Goal: Information Seeking & Learning: Learn about a topic

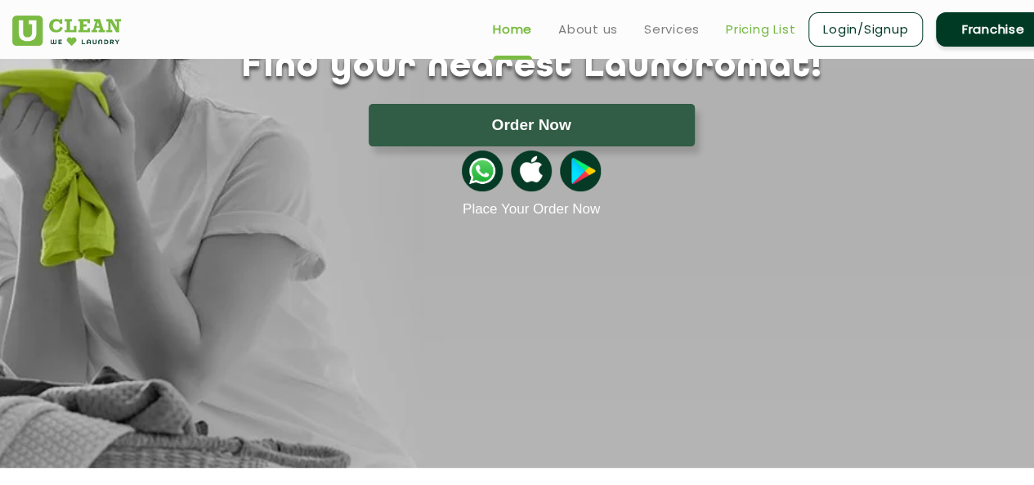
scroll to position [150, 0]
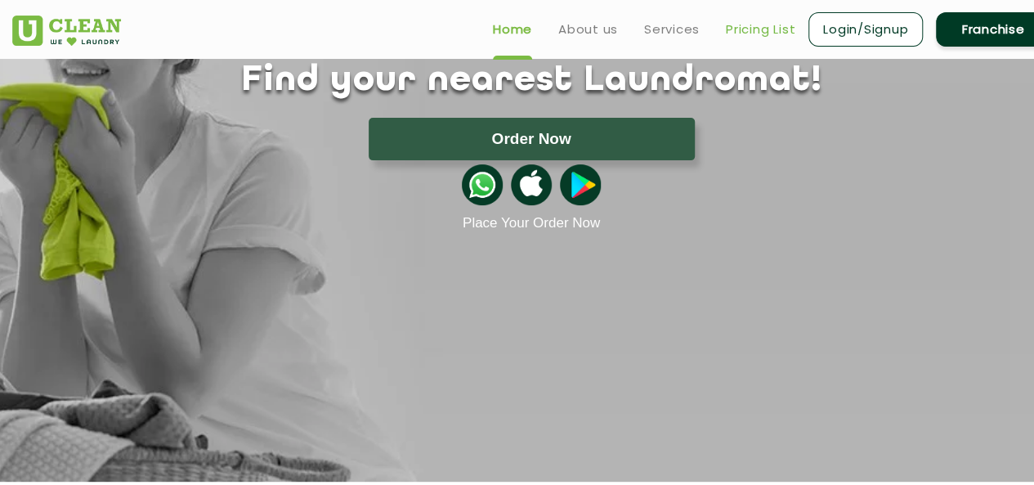
click at [755, 33] on link "Pricing List" at bounding box center [760, 30] width 69 height 20
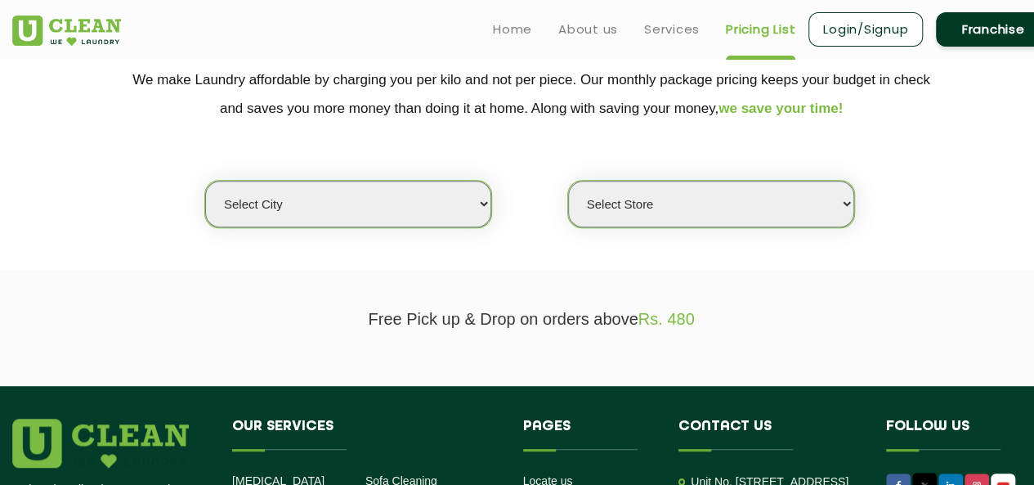
scroll to position [334, 0]
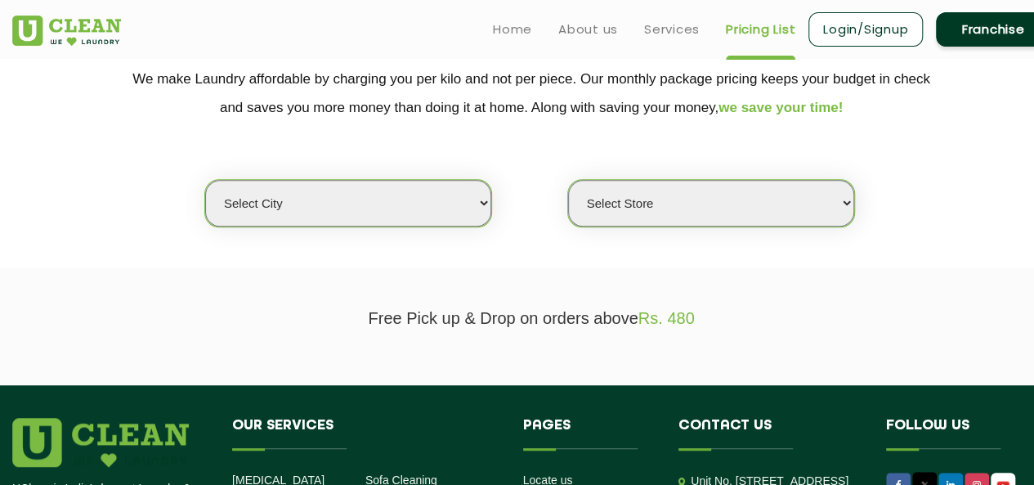
click at [423, 202] on select "Select city [GEOGRAPHIC_DATA] [GEOGRAPHIC_DATA] [GEOGRAPHIC_DATA] [GEOGRAPHIC_D…" at bounding box center [348, 203] width 286 height 47
select select "124"
click at [205, 180] on select "Select city [GEOGRAPHIC_DATA] [GEOGRAPHIC_DATA] [GEOGRAPHIC_DATA] [GEOGRAPHIC_D…" at bounding box center [348, 203] width 286 height 47
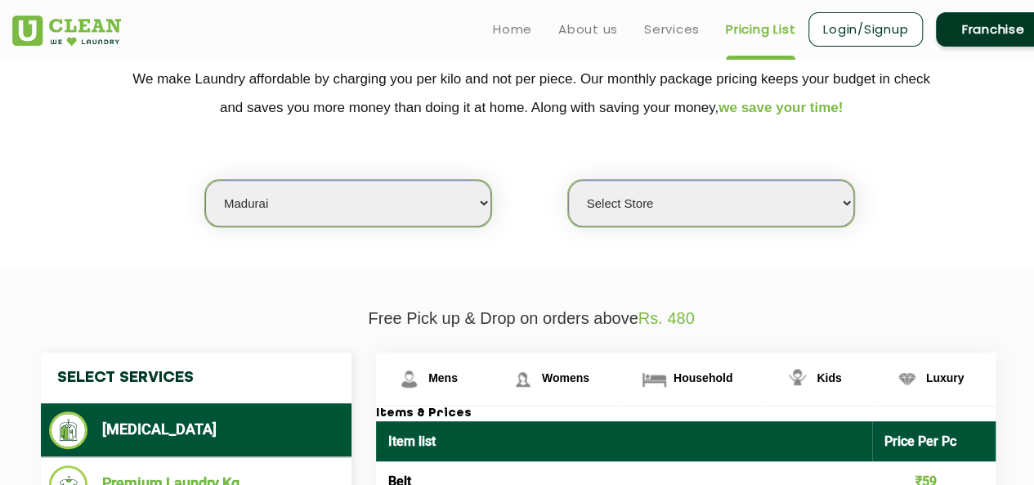
click at [675, 209] on select "Select Store [GEOGRAPHIC_DATA]" at bounding box center [711, 203] width 286 height 47
select select "412"
click at [568, 180] on select "Select Store [GEOGRAPHIC_DATA]" at bounding box center [711, 203] width 286 height 47
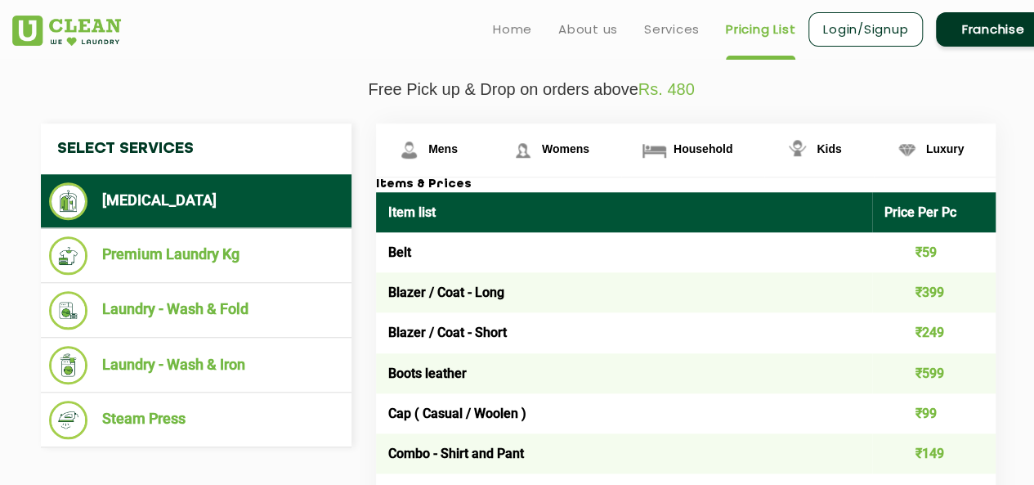
scroll to position [551, 0]
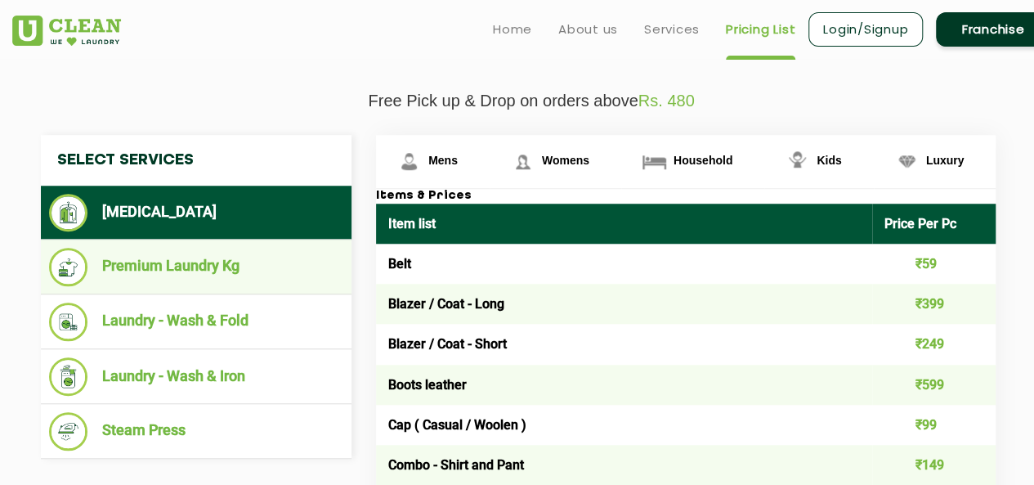
click at [268, 262] on li "Premium Laundry Kg" at bounding box center [196, 267] width 294 height 38
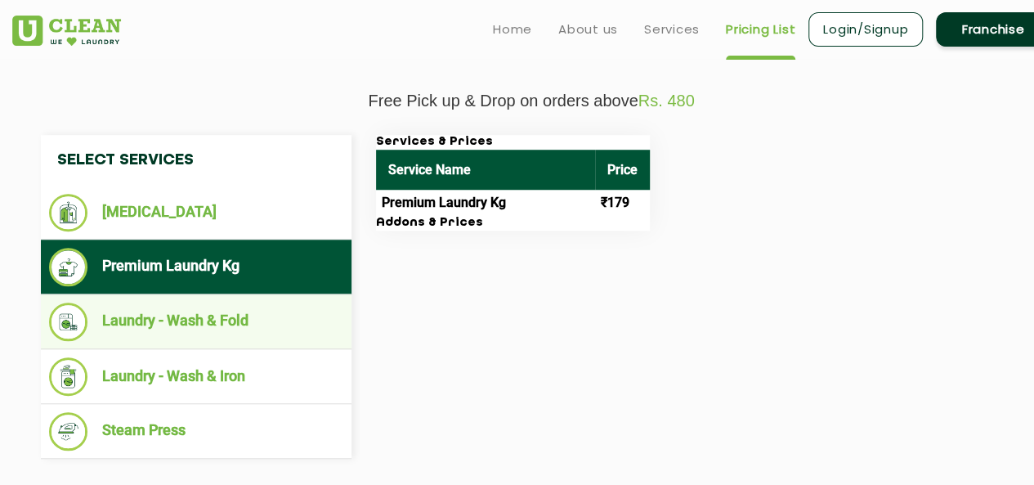
click at [242, 323] on li "Laundry - Wash & Fold" at bounding box center [196, 321] width 294 height 38
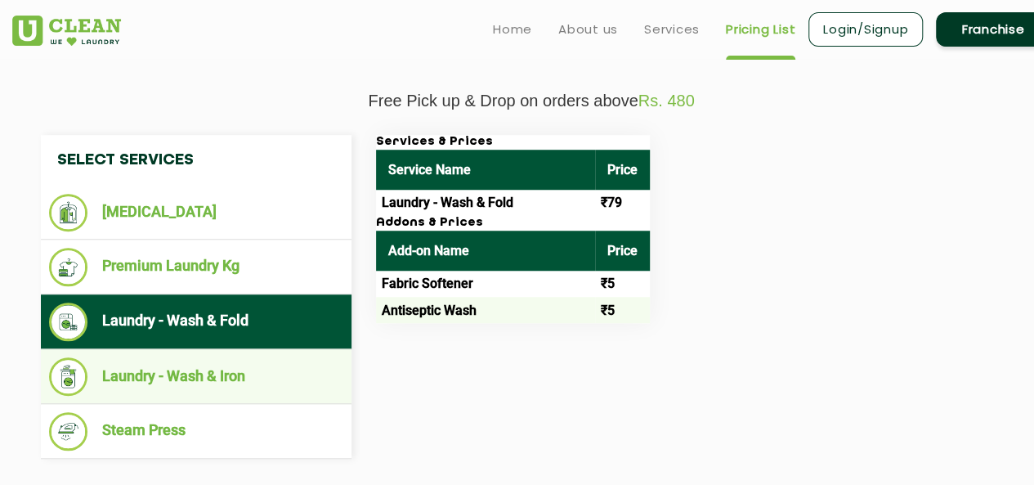
click at [240, 364] on li "Laundry - Wash & Iron" at bounding box center [196, 376] width 294 height 38
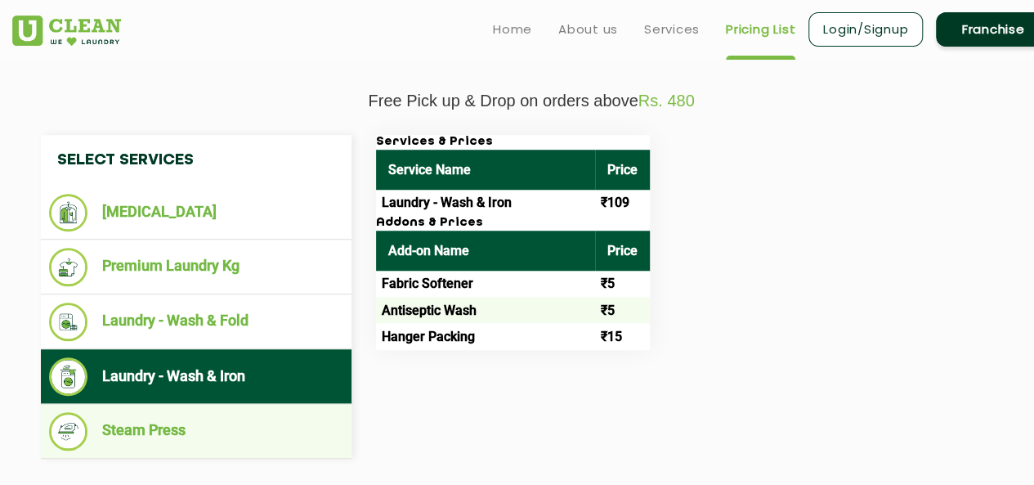
click at [232, 434] on li "Steam Press" at bounding box center [196, 431] width 294 height 38
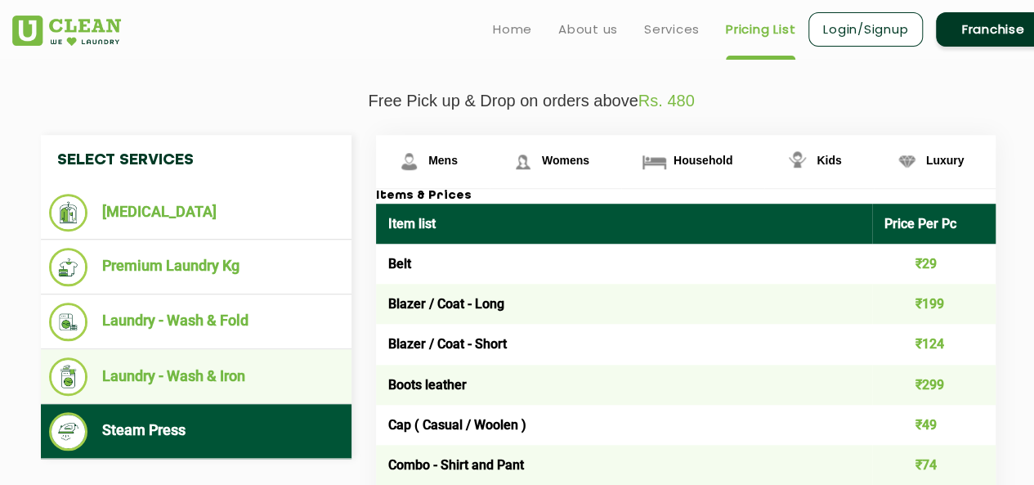
click at [260, 372] on li "Laundry - Wash & Iron" at bounding box center [196, 376] width 294 height 38
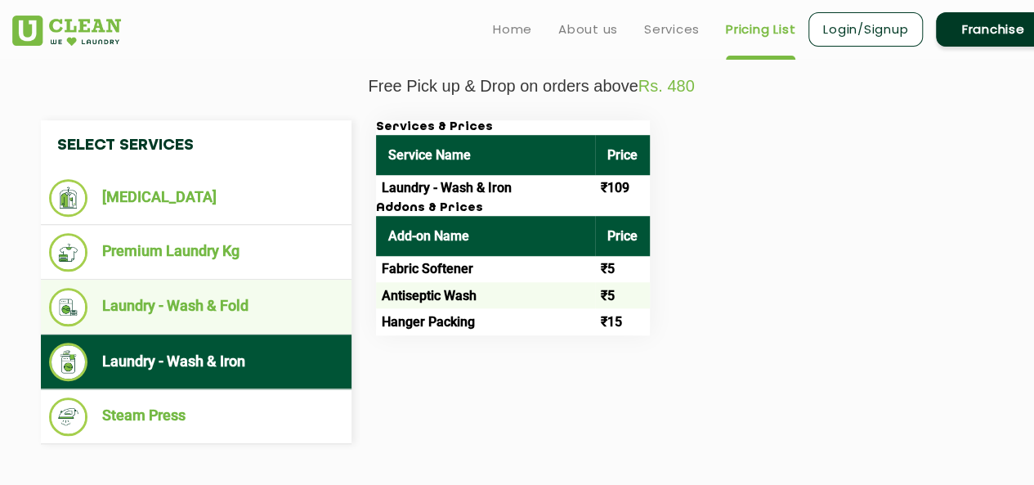
scroll to position [569, 0]
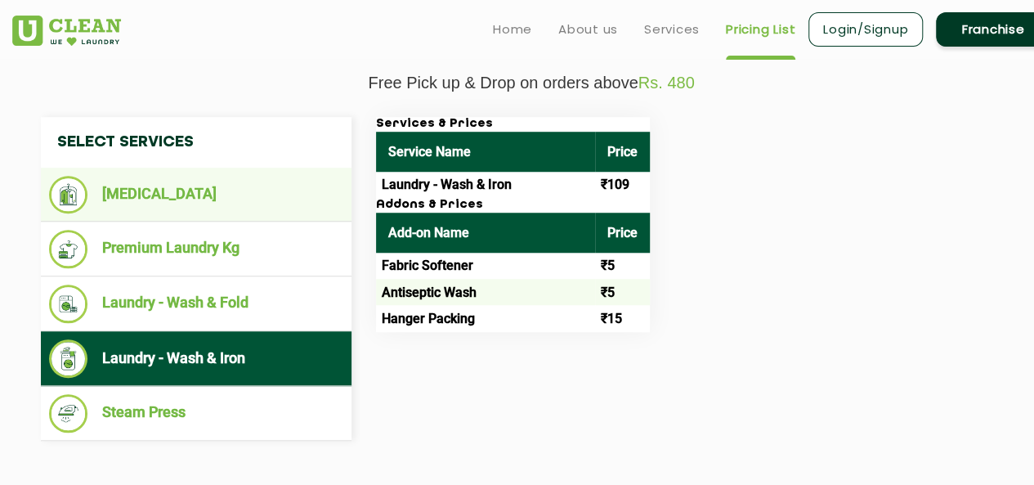
click at [247, 218] on ul "[MEDICAL_DATA]" at bounding box center [196, 195] width 311 height 54
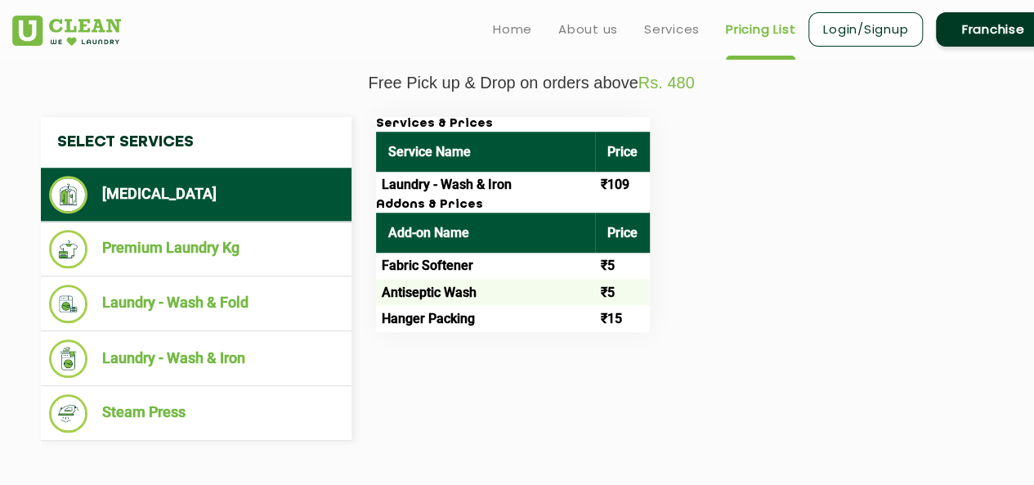
click at [280, 208] on li "[MEDICAL_DATA]" at bounding box center [196, 195] width 294 height 38
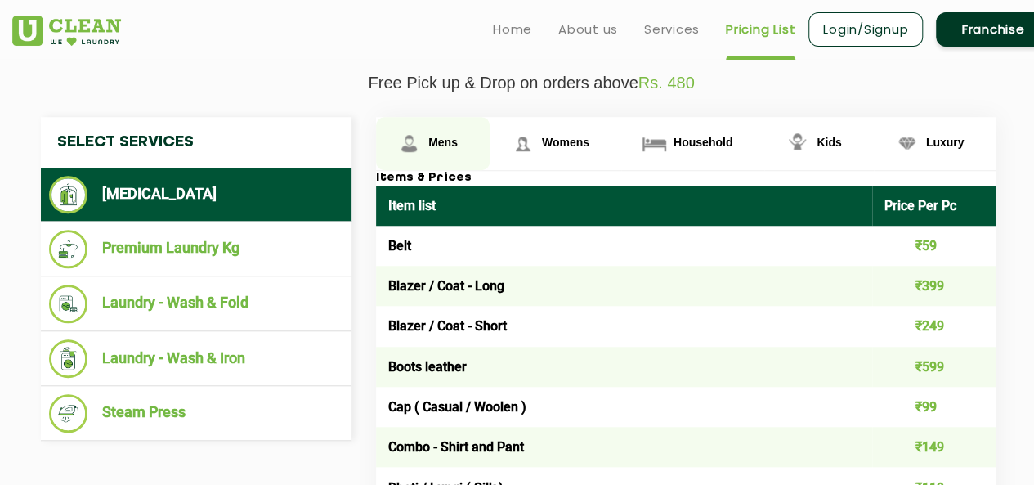
click at [437, 136] on span "Mens" at bounding box center [442, 142] width 29 height 13
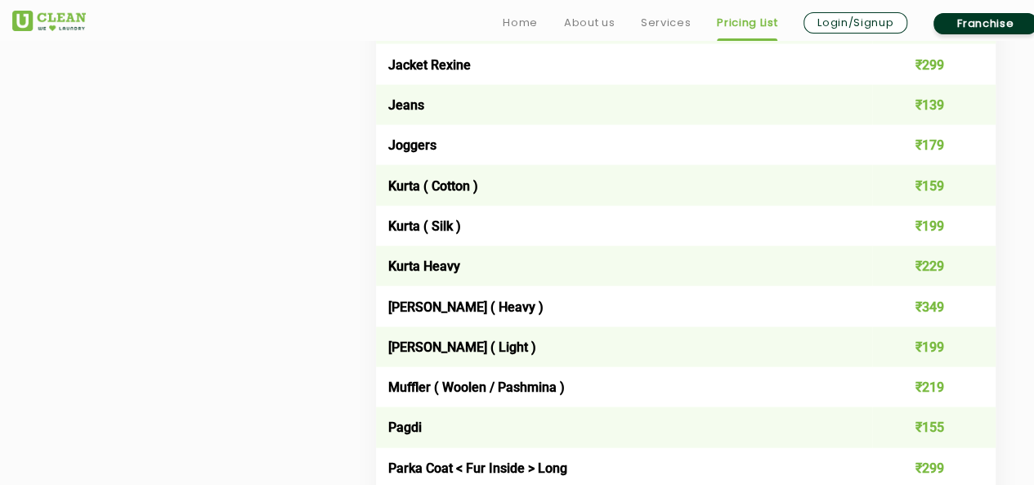
scroll to position [1639, 0]
